Goal: Task Accomplishment & Management: Use online tool/utility

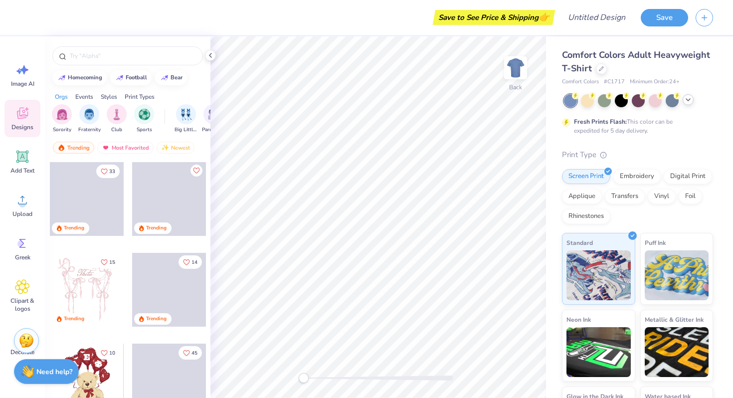
click at [687, 102] on icon at bounding box center [688, 100] width 8 height 8
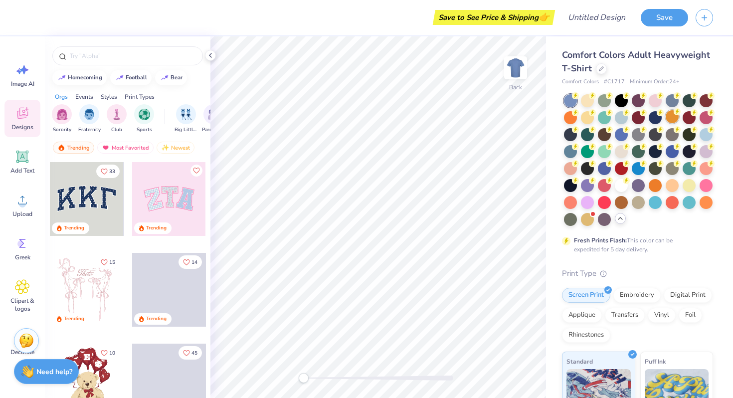
click at [672, 119] on div at bounding box center [672, 116] width 13 height 13
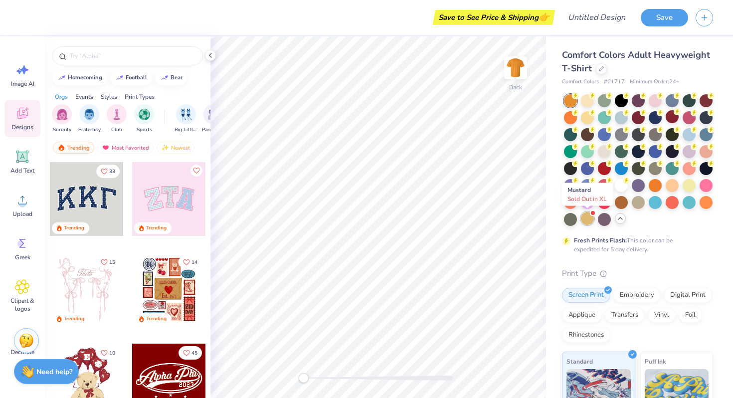
click at [587, 220] on div at bounding box center [587, 218] width 13 height 13
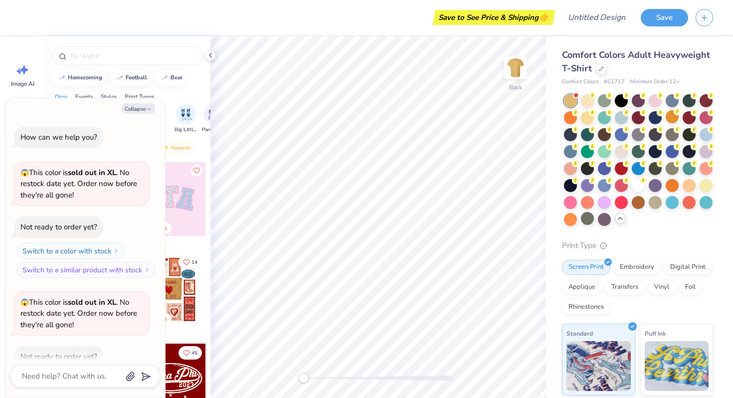
scroll to position [55, 0]
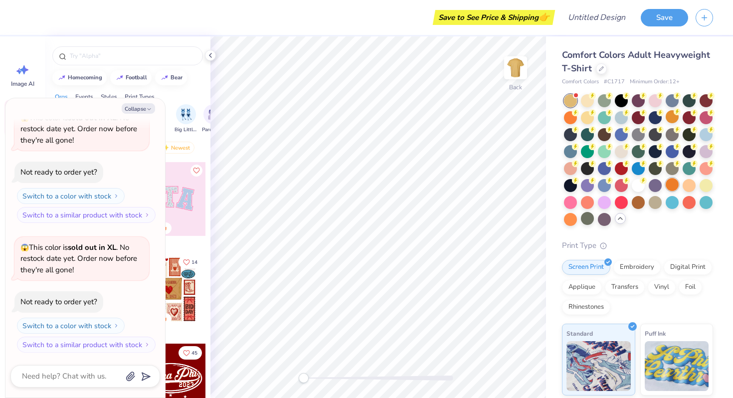
click at [668, 185] on div at bounding box center [672, 184] width 13 height 13
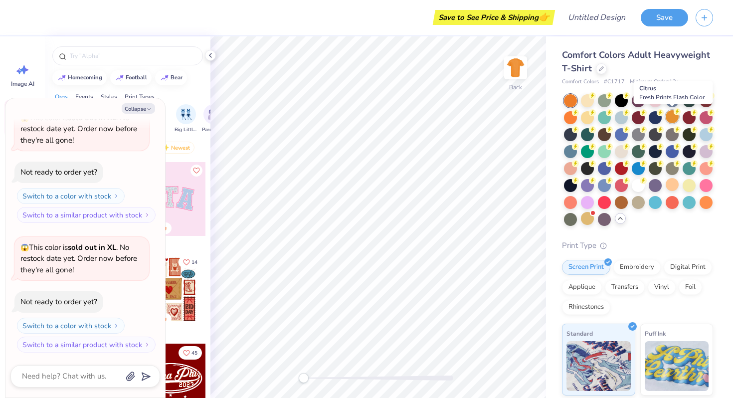
click at [673, 120] on div at bounding box center [672, 116] width 13 height 13
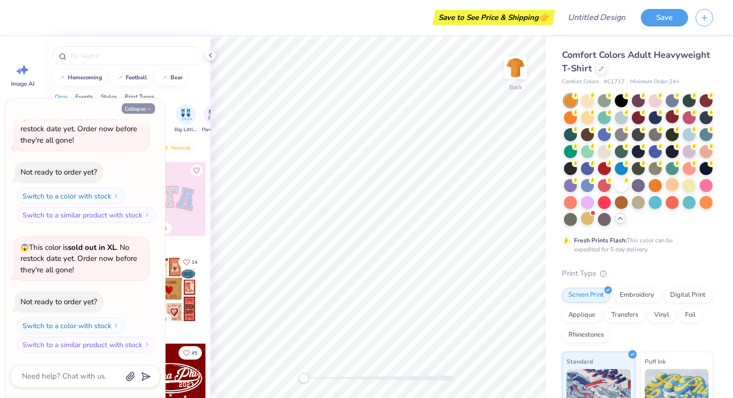
click at [145, 108] on button "Collapse" at bounding box center [138, 108] width 33 height 10
type textarea "x"
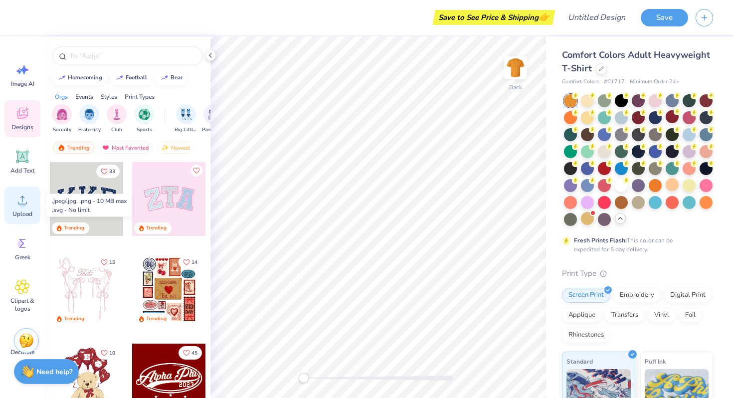
click at [25, 200] on icon at bounding box center [22, 200] width 15 height 15
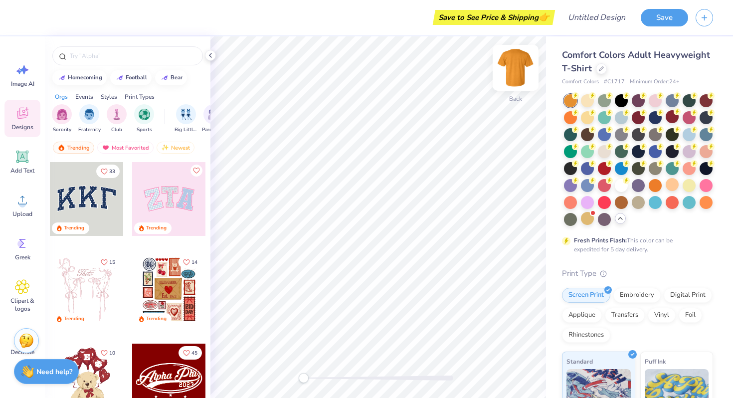
click at [518, 70] on img at bounding box center [516, 68] width 40 height 40
click at [26, 201] on icon at bounding box center [22, 200] width 15 height 15
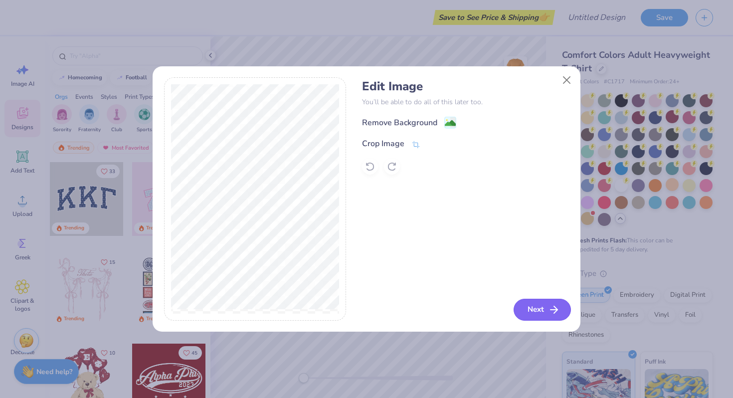
click at [536, 303] on button "Next" at bounding box center [542, 310] width 57 height 22
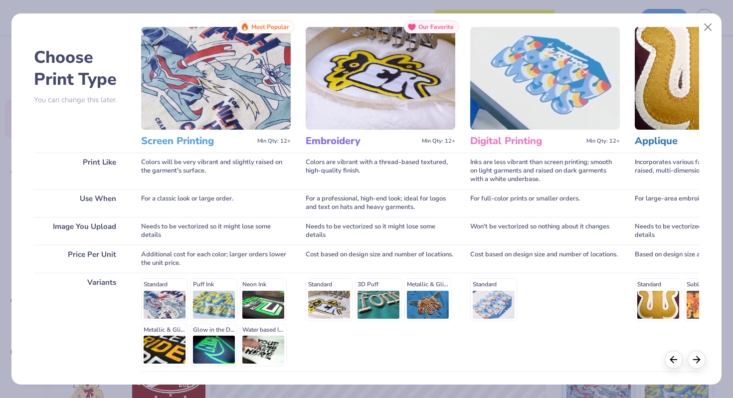
scroll to position [99, 0]
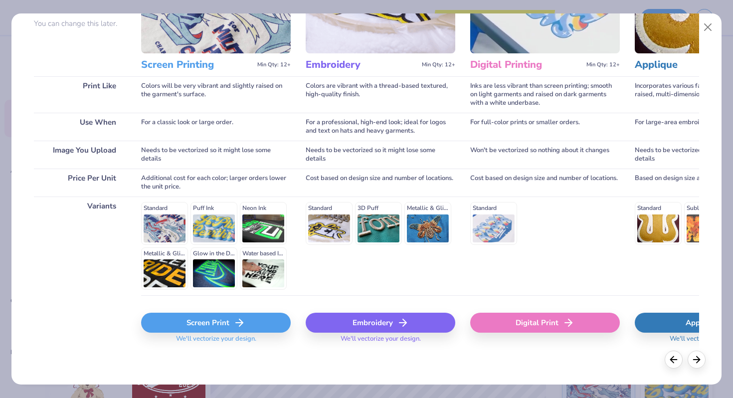
click at [204, 313] on div "Screen Print" at bounding box center [216, 323] width 150 height 20
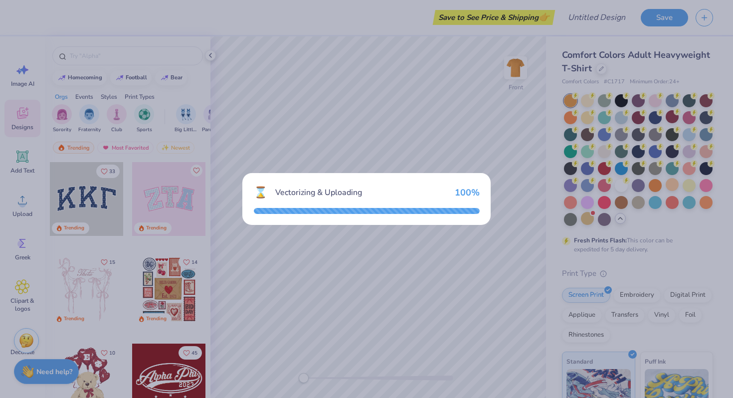
click at [319, 131] on div "⌛ Vectorizing & Uploading 100 %" at bounding box center [366, 199] width 733 height 398
